Goal: Task Accomplishment & Management: Manage account settings

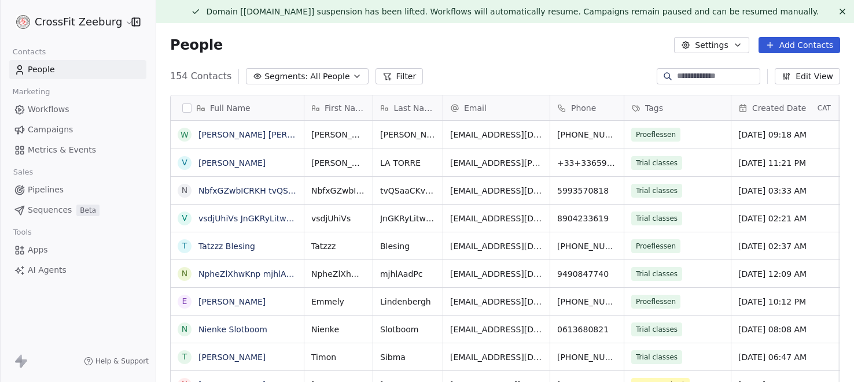
scroll to position [336, 698]
click at [181, 190] on button "grid" at bounding box center [182, 190] width 9 height 9
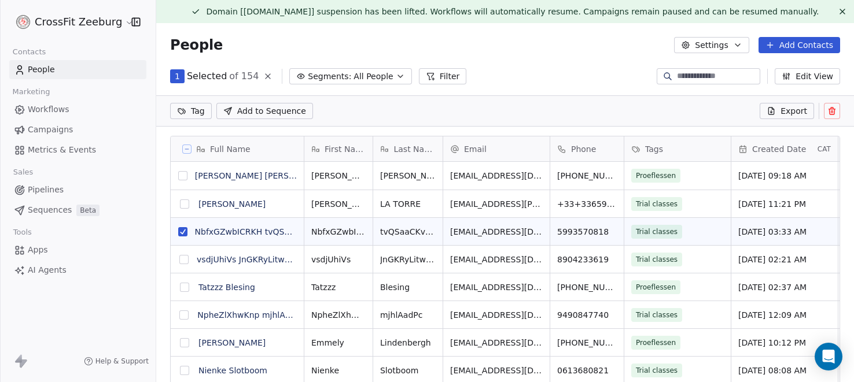
scroll to position [296, 698]
click at [185, 260] on button "grid" at bounding box center [183, 259] width 9 height 9
click at [183, 316] on button "grid" at bounding box center [183, 315] width 9 height 9
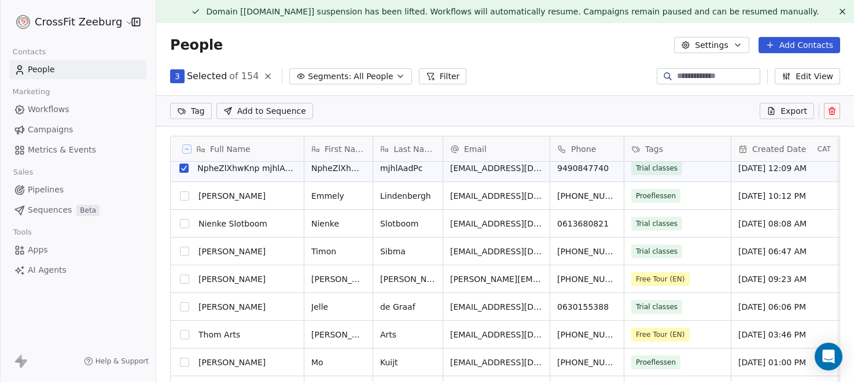
scroll to position [0, 0]
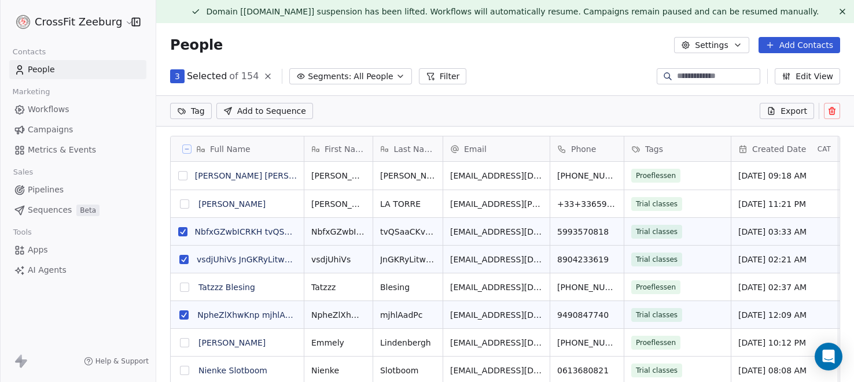
click at [834, 115] on icon at bounding box center [831, 110] width 9 height 9
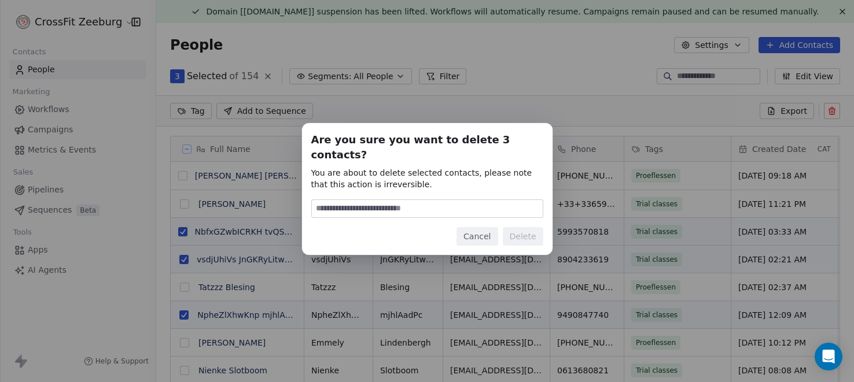
click at [474, 200] on input at bounding box center [427, 208] width 231 height 17
type input "******"
click at [526, 227] on button "Delete" at bounding box center [523, 236] width 41 height 19
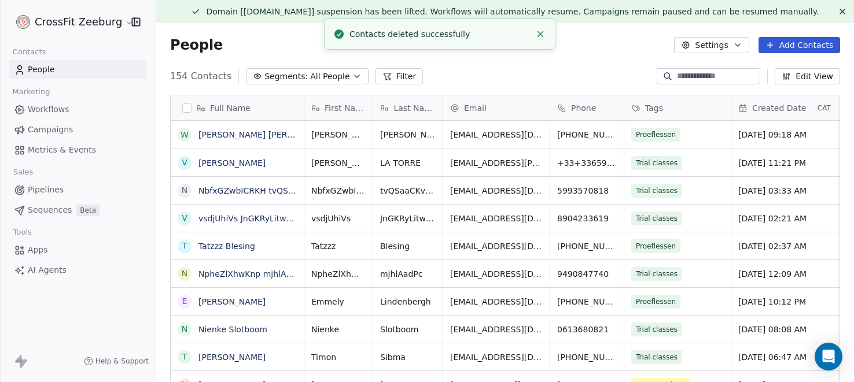
scroll to position [336, 698]
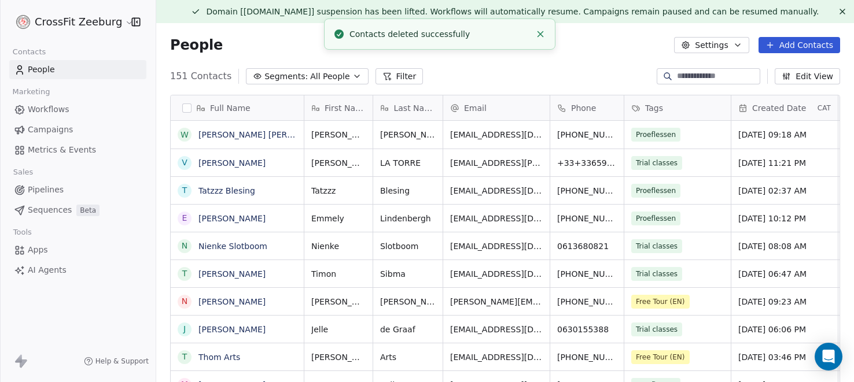
click at [60, 106] on span "Workflows" at bounding box center [49, 110] width 42 height 12
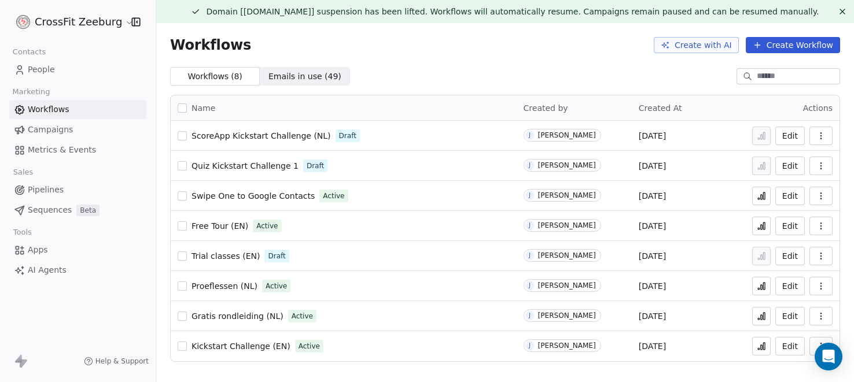
click at [791, 257] on button "Edit" at bounding box center [790, 256] width 30 height 19
